Goal: Task Accomplishment & Management: Complete application form

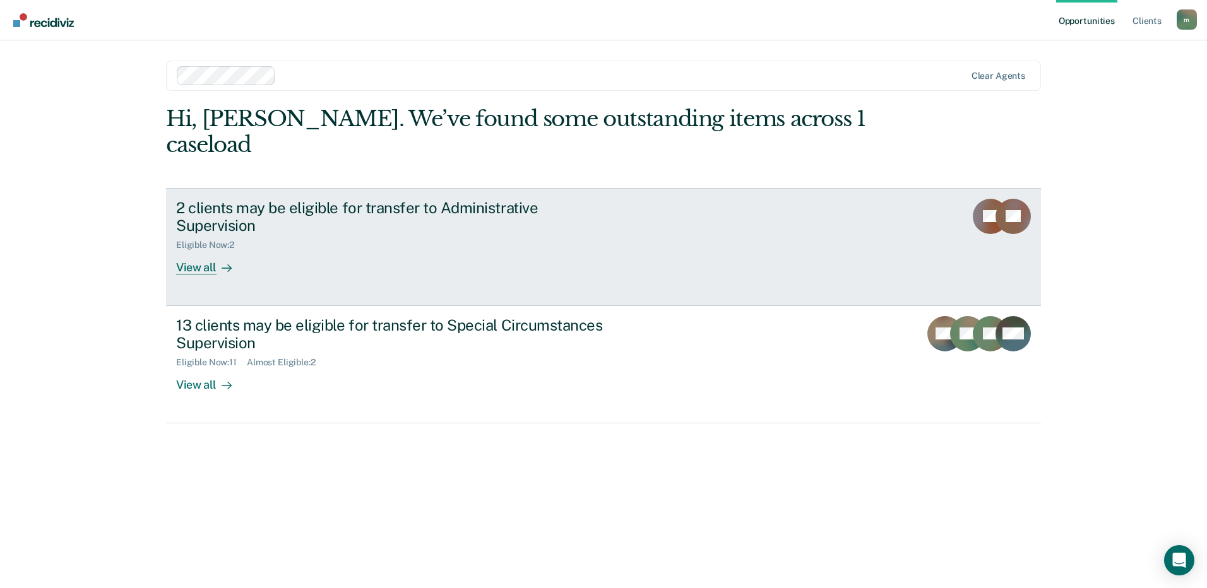
click at [620, 199] on div "2 clients may be eligible for transfer to Administrative Supervision Eligible N…" at bounding box center [412, 237] width 473 height 76
